Goal: Task Accomplishment & Management: Use online tool/utility

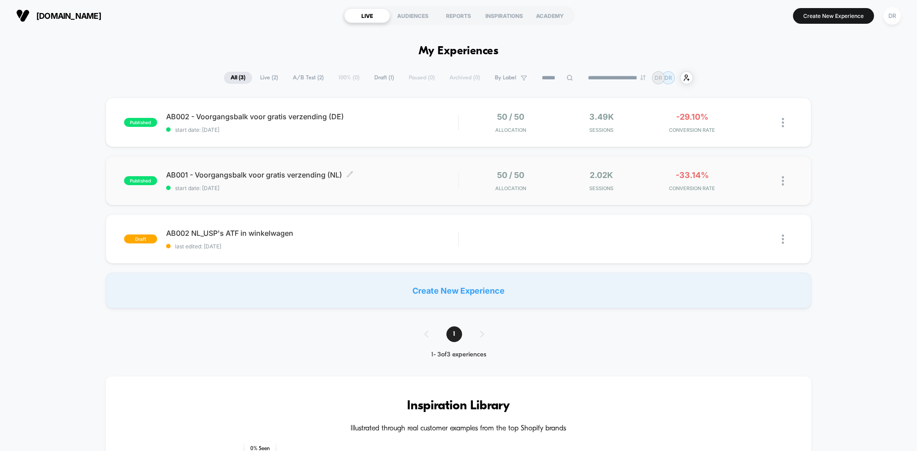
click at [305, 176] on span "AB001 - Voorgangsbalk voor gratis verzending (NL) Click to edit experience deta…" at bounding box center [312, 174] width 293 height 9
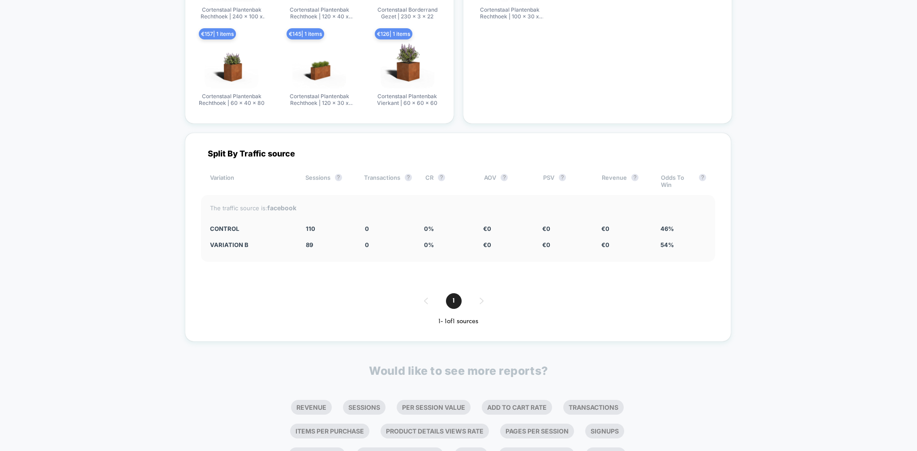
scroll to position [1491, 0]
